Goal: Task Accomplishment & Management: Use online tool/utility

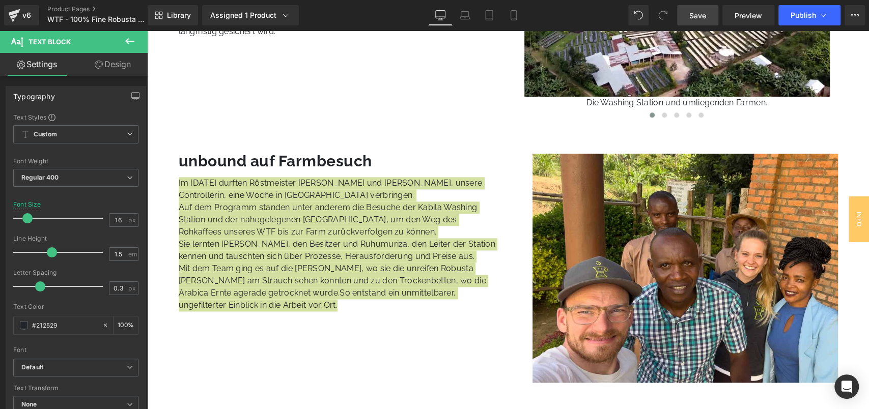
click at [683, 13] on link "Save" at bounding box center [697, 15] width 41 height 20
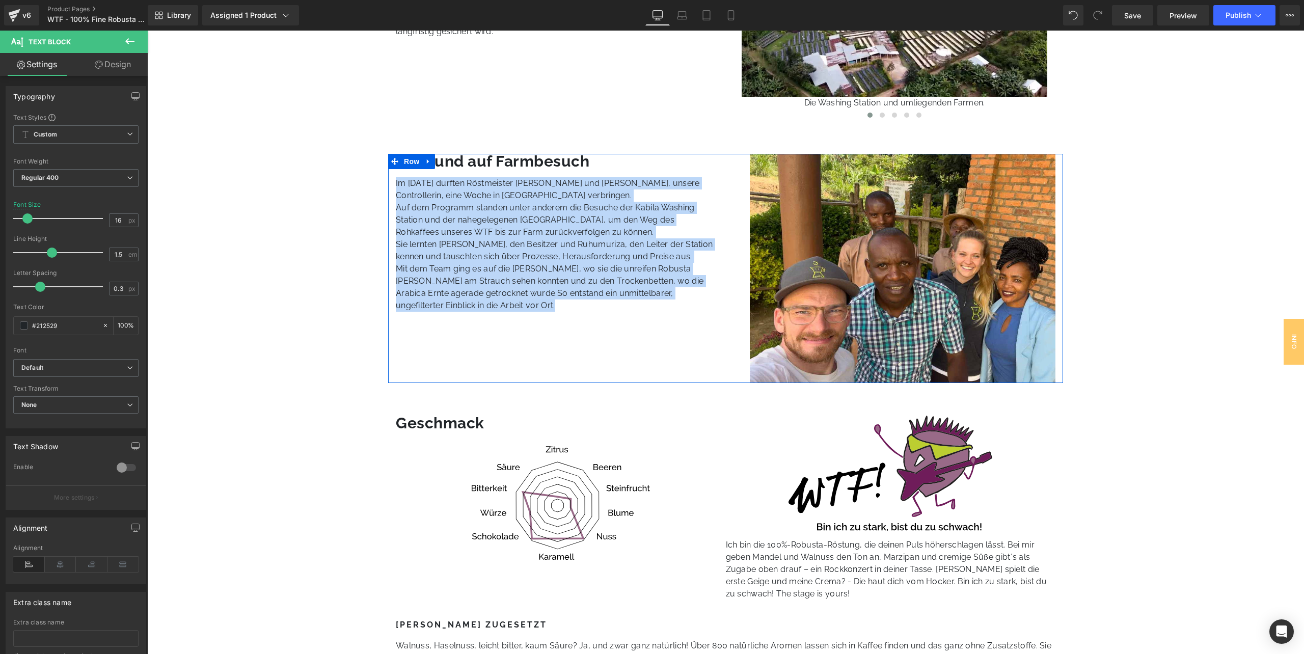
click at [530, 218] on p "Auf dem Programm standen unter anderem die Besuche der Kabila Washing Station u…" at bounding box center [557, 220] width 322 height 37
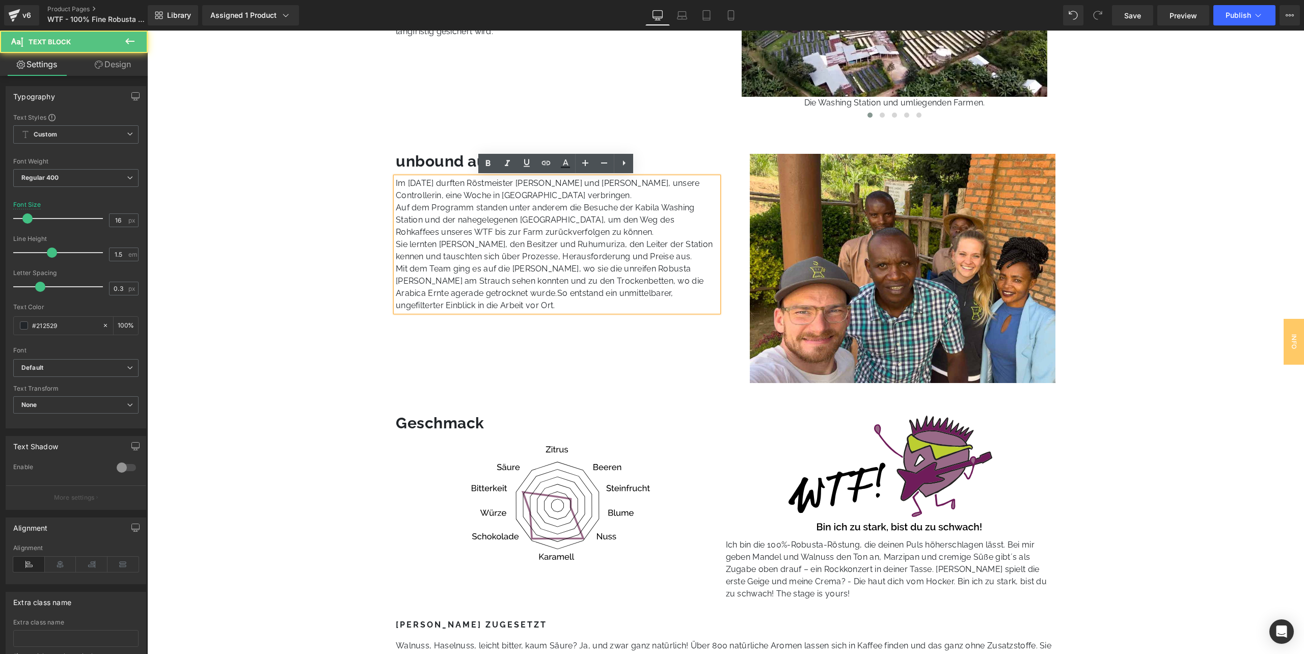
click at [575, 186] on p "Im [DATE] durften Röstmeister [PERSON_NAME] und [PERSON_NAME], unsere Controlle…" at bounding box center [557, 189] width 322 height 24
click at [473, 179] on p "Im [DATE] durften Röstmeister [PERSON_NAME] und [PERSON_NAME], unsere Controlle…" at bounding box center [557, 189] width 322 height 24
click at [594, 185] on p "Im [DATE] durften unser Röstmeister [PERSON_NAME] und [PERSON_NAME], unsere Con…" at bounding box center [557, 189] width 322 height 24
click at [597, 185] on p "Im [DATE] durften unser Röstmeister [PERSON_NAME] und [PERSON_NAME], unsere Con…" at bounding box center [557, 189] width 322 height 24
click at [599, 179] on p "Im [DATE] durften unser Röstmeister [PERSON_NAME] und [PERSON_NAME], unsere Con…" at bounding box center [557, 189] width 322 height 24
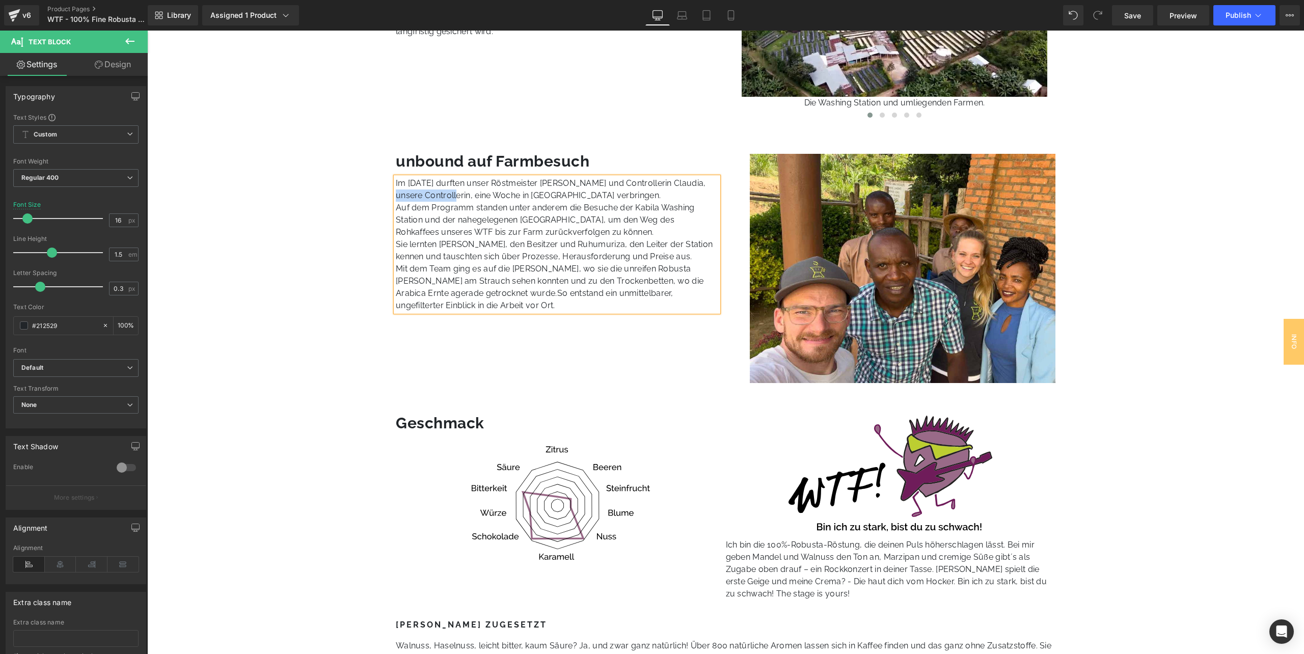
drag, startPoint x: 436, startPoint y: 195, endPoint x: 689, endPoint y: 184, distance: 253.3
click at [689, 184] on p "Im [DATE] durften unser Röstmeister [PERSON_NAME] und Controllerin Claudia, uns…" at bounding box center [557, 189] width 322 height 24
click at [571, 207] on p "Auf dem Programm standen unter anderem die Besuche der Kabila Washing Station u…" at bounding box center [557, 220] width 322 height 37
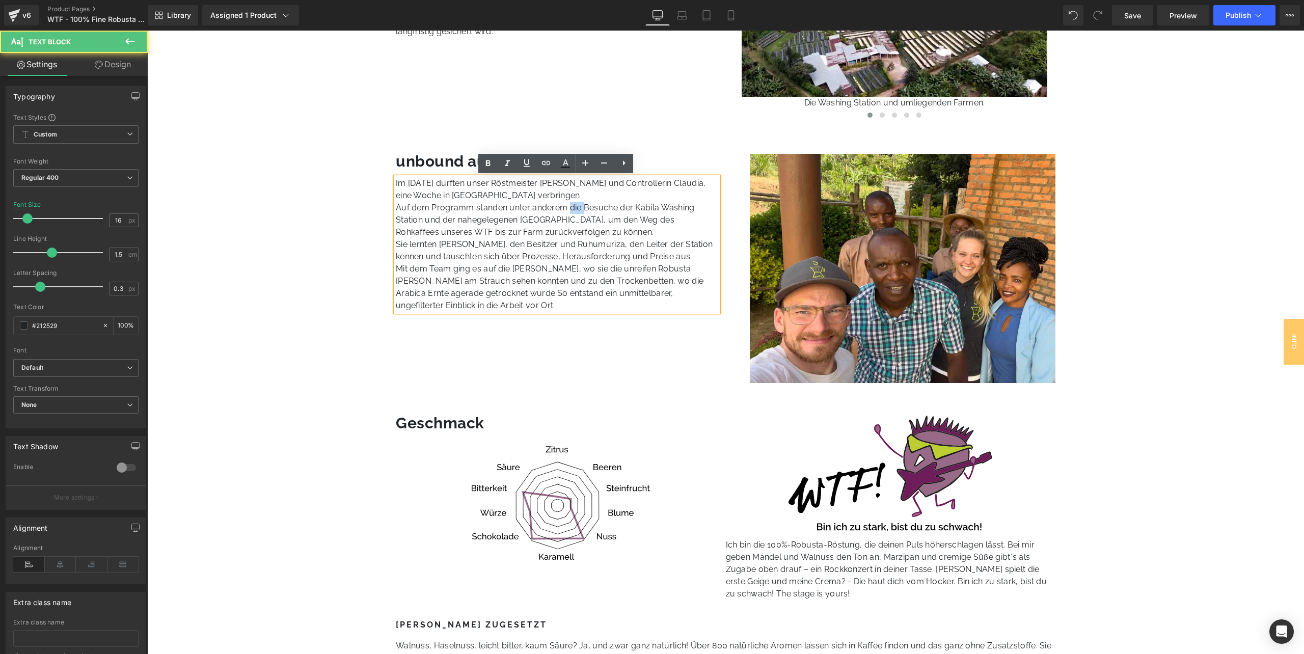
click at [571, 207] on p "Auf dem Programm standen unter anderem die Besuche der Kabila Washing Station u…" at bounding box center [557, 220] width 322 height 37
click at [458, 229] on p "Auf dem Programm standen unter anderem Besuche der Kabila Washing Station und d…" at bounding box center [557, 220] width 322 height 37
drag, startPoint x: 505, startPoint y: 232, endPoint x: 547, endPoint y: 228, distance: 42.0
click at [547, 228] on p "Auf dem Programm standen unter anderem Besuche der Kabila Washing Station und d…" at bounding box center [557, 220] width 322 height 37
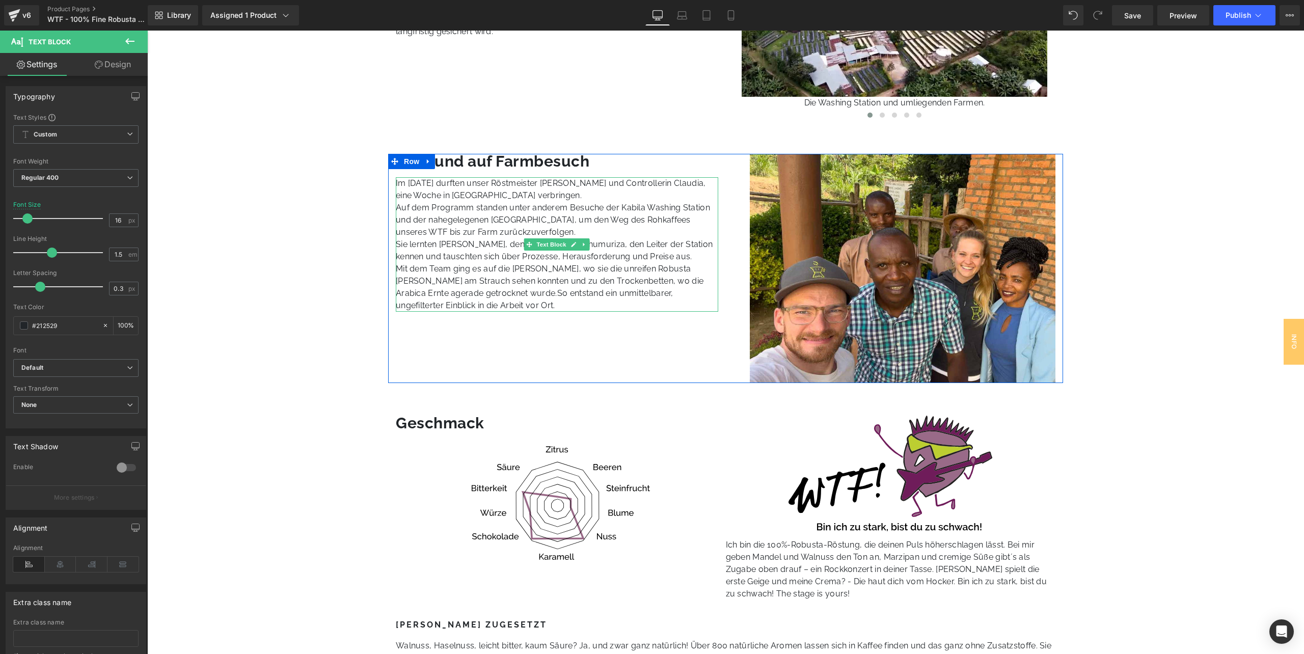
click at [493, 263] on p "Mit dem Team ging es auf die [PERSON_NAME], wo sie die unreifen Robusta [PERSON…" at bounding box center [557, 287] width 322 height 49
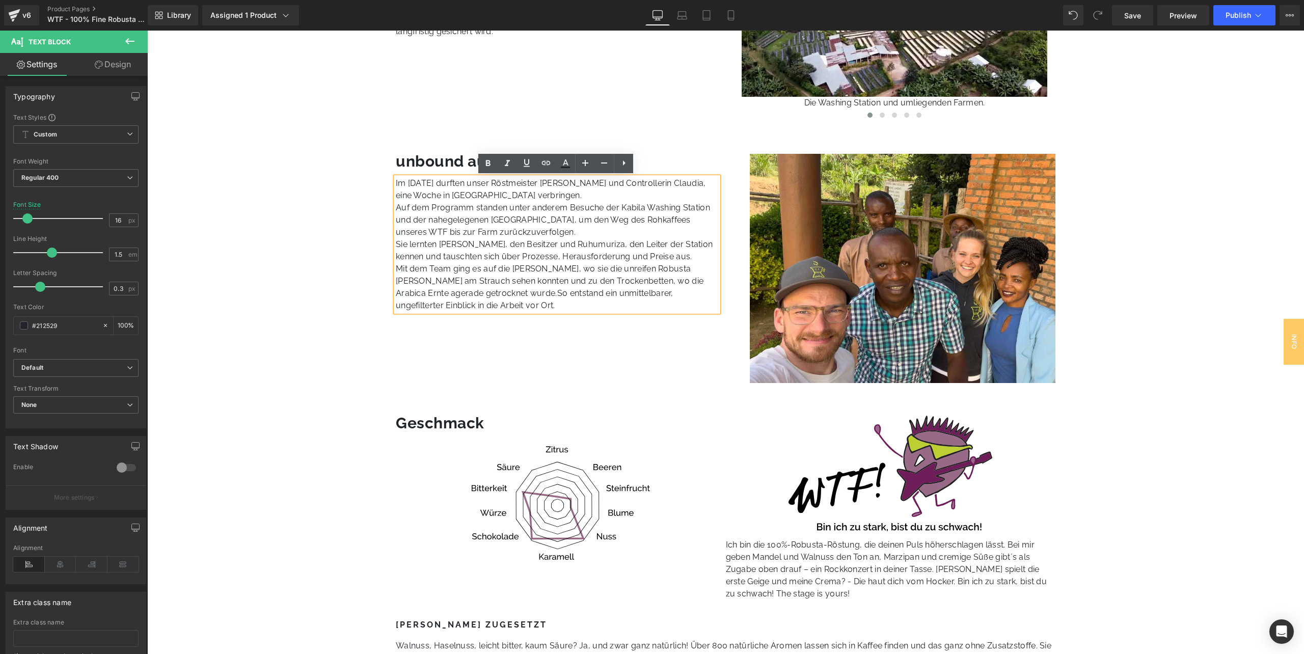
click at [595, 259] on p "Sie lernten [PERSON_NAME], den Besitzer und Ruhumuriza, den Leiter der Station …" at bounding box center [557, 250] width 322 height 24
click at [589, 265] on p "Mit dem Team ging es auf die [PERSON_NAME], wo sie die unreifen Robusta [PERSON…" at bounding box center [557, 287] width 322 height 49
click at [660, 267] on p "Mit dem Team ging es auf die [PERSON_NAME], wo sie die fast reifen [PERSON_NAME…" at bounding box center [557, 287] width 322 height 49
drag, startPoint x: 434, startPoint y: 280, endPoint x: 483, endPoint y: 277, distance: 49.5
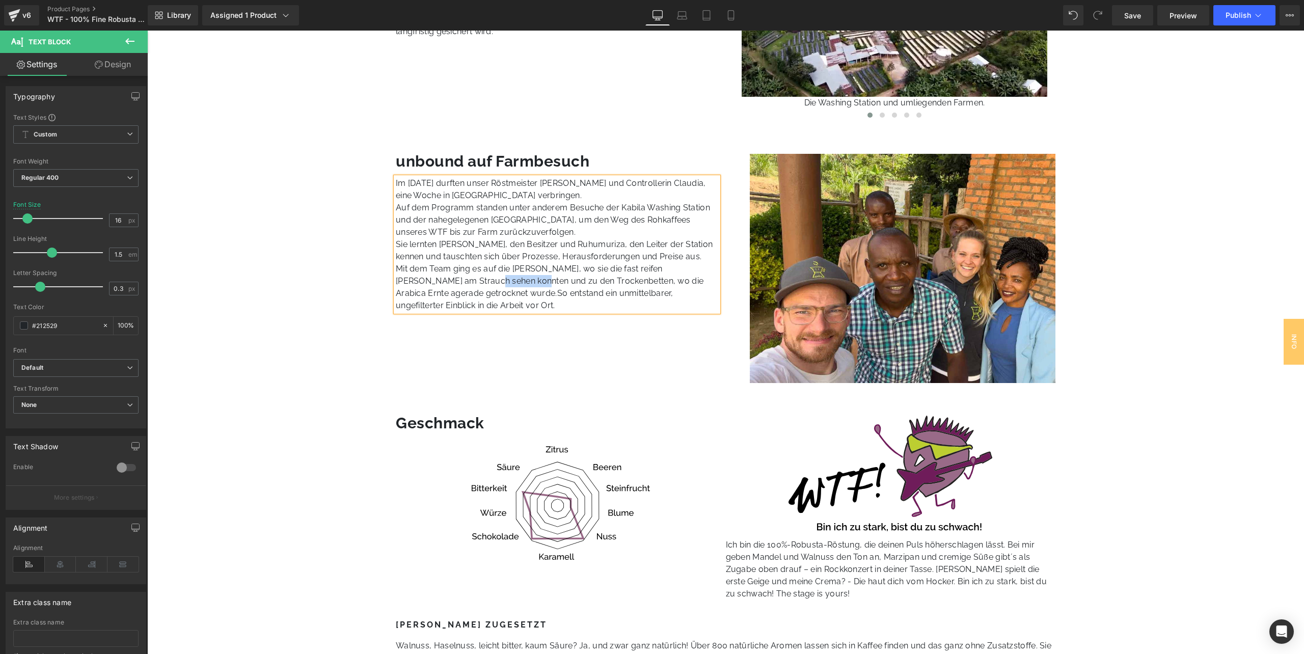
click at [483, 277] on p "Mit dem Team ging es auf die [PERSON_NAME], wo sie die fast reifen [PERSON_NAME…" at bounding box center [557, 287] width 322 height 49
click at [473, 282] on p "Mit dem Team ging es auf die [PERSON_NAME], wo sie die fast reifen [PERSON_NAME…" at bounding box center [557, 287] width 322 height 49
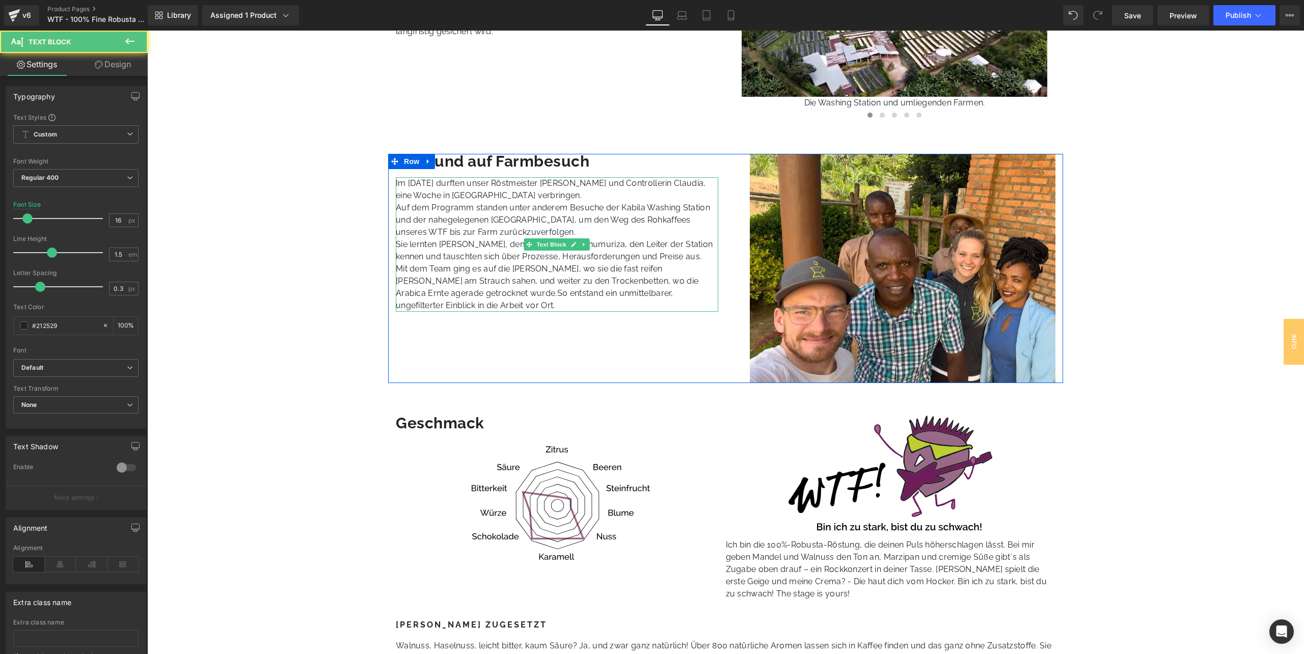
click at [591, 282] on p "Mit dem Team ging es auf die [PERSON_NAME], wo sie die fast reifen [PERSON_NAME…" at bounding box center [557, 287] width 322 height 49
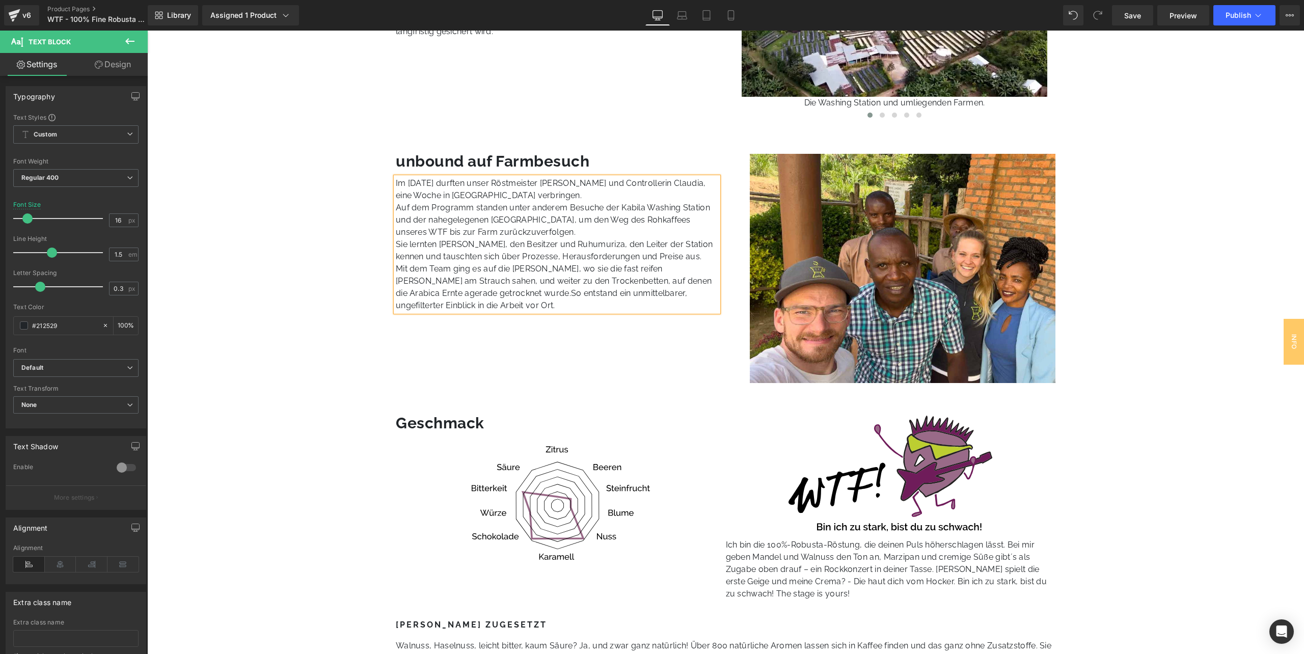
click at [398, 290] on p "Mit dem Team ging es auf die [PERSON_NAME], wo sie die fast reifen [PERSON_NAME…" at bounding box center [557, 287] width 322 height 49
drag, startPoint x: 424, startPoint y: 293, endPoint x: 435, endPoint y: 293, distance: 10.7
click at [435, 293] on p "Mit dem Team ging es auf die [PERSON_NAME], wo sie die fast reifen [PERSON_NAME…" at bounding box center [557, 287] width 322 height 49
click at [530, 292] on span "So entstand ein unmittelbarer, ungefilterter Einblick in die Arbeit vor Ort." at bounding box center [553, 299] width 315 height 22
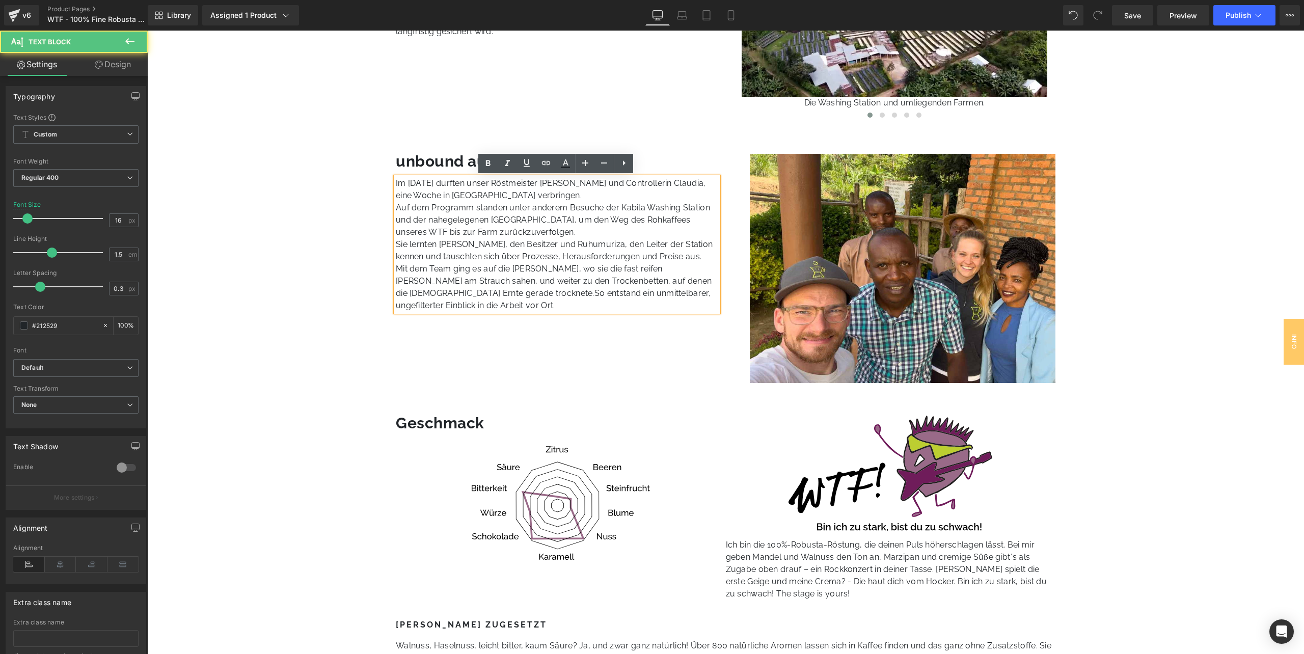
click at [487, 288] on span "So entstand ein unmittelbarer, ungefilterter Einblick in die Arbeit vor Ort." at bounding box center [553, 299] width 315 height 22
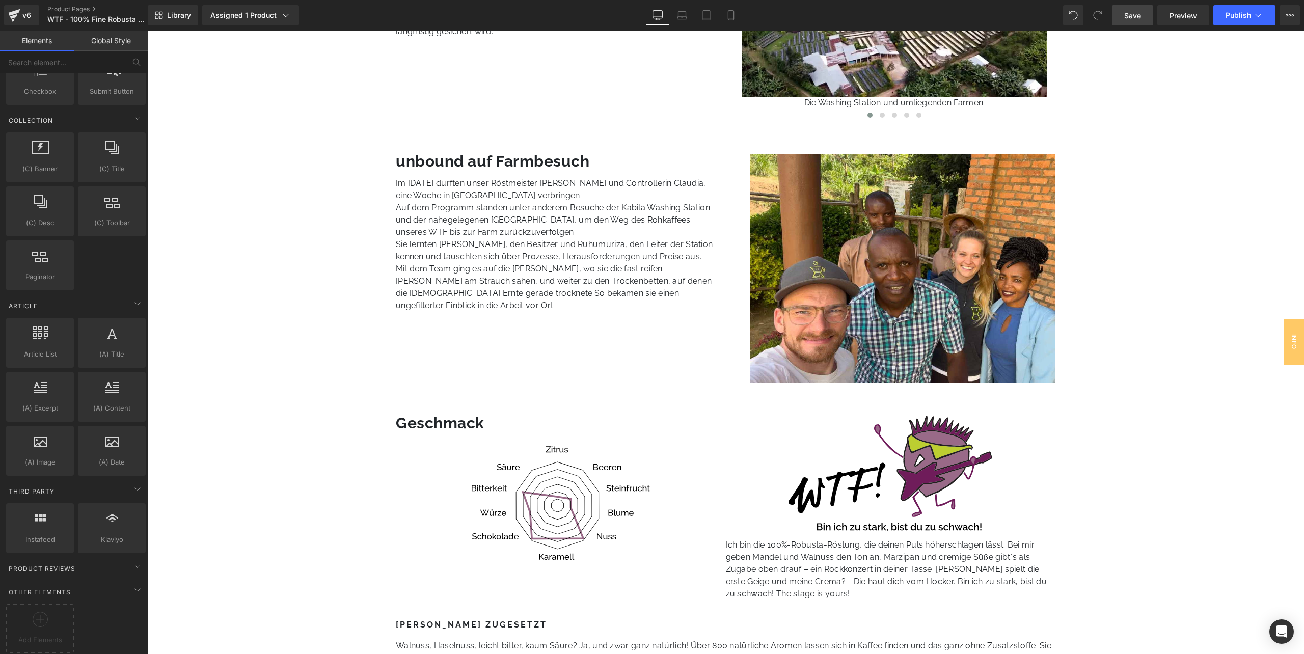
click at [869, 12] on span "Save" at bounding box center [1132, 15] width 17 height 11
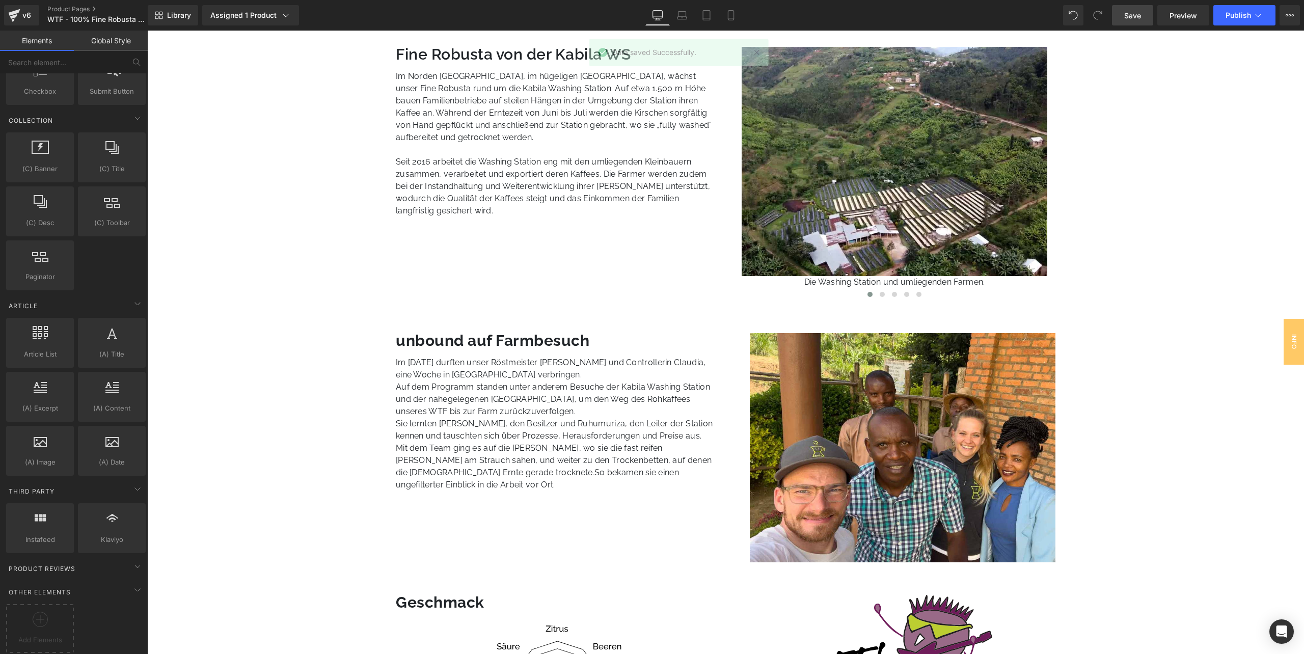
scroll to position [649, 0]
